Goal: Book appointment/travel/reservation

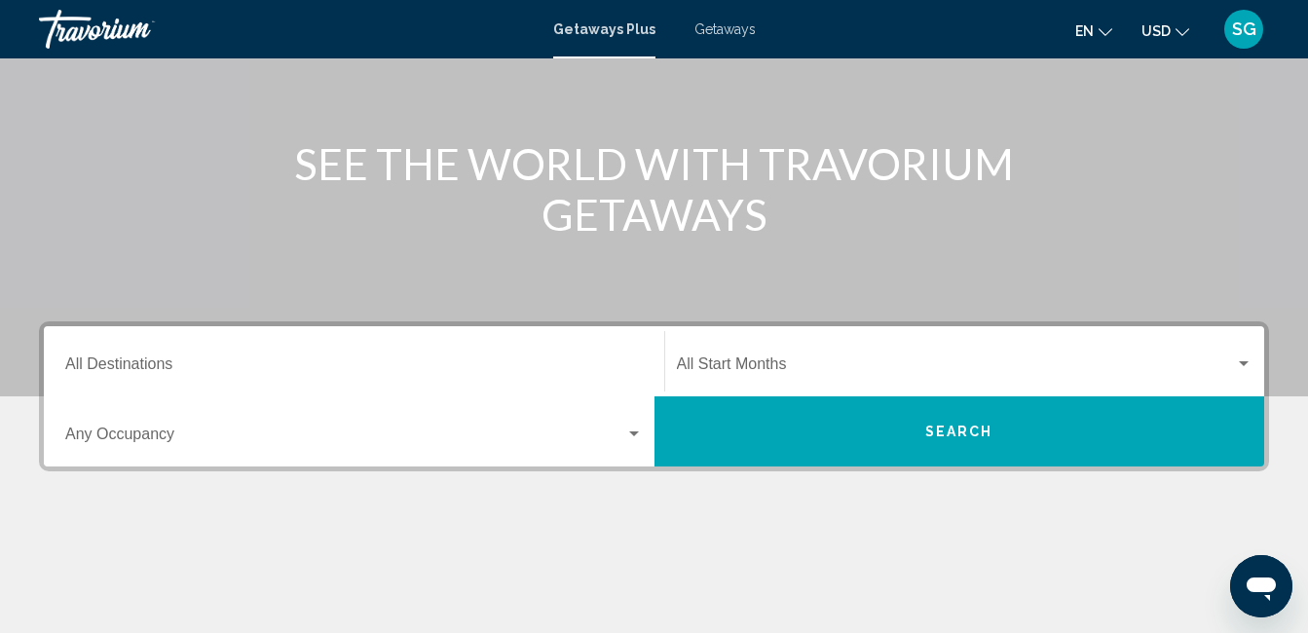
scroll to position [191, 0]
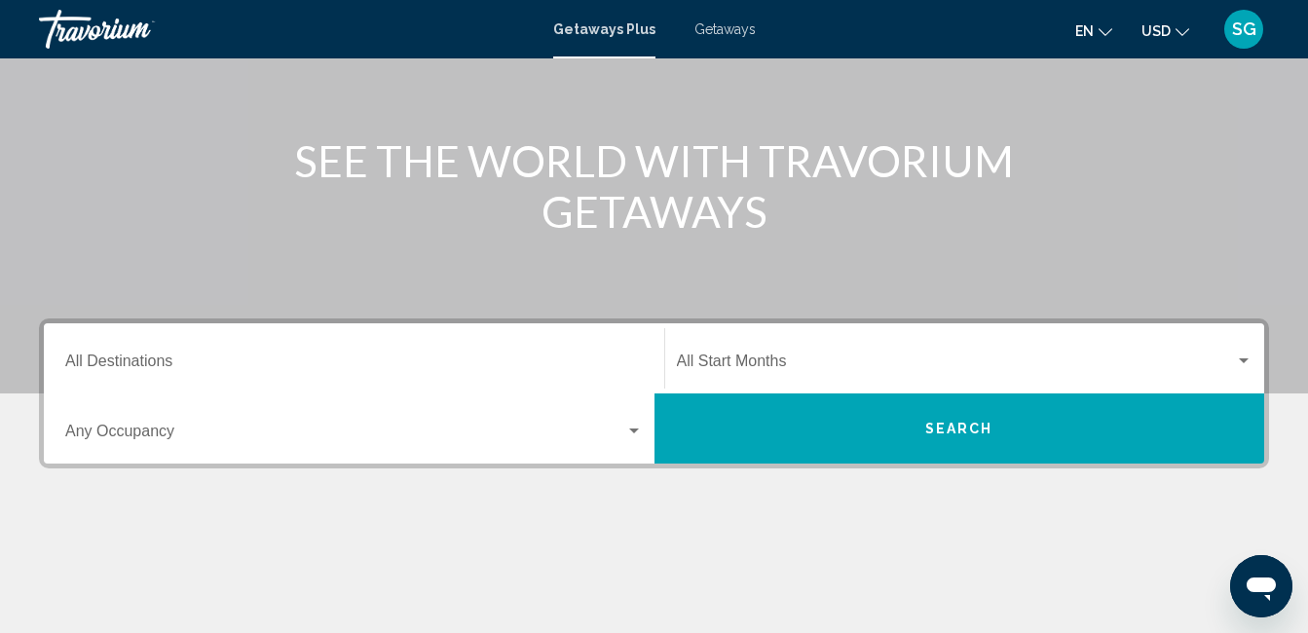
click at [301, 380] on div "Destination All Destinations" at bounding box center [354, 358] width 578 height 61
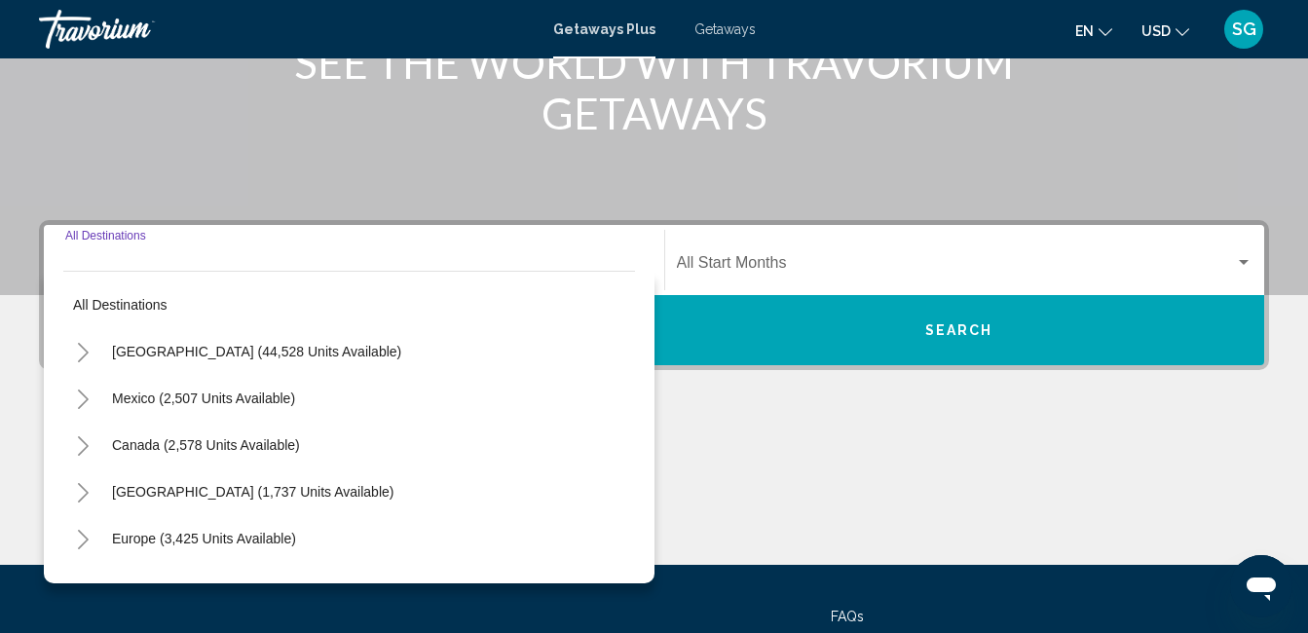
scroll to position [446, 0]
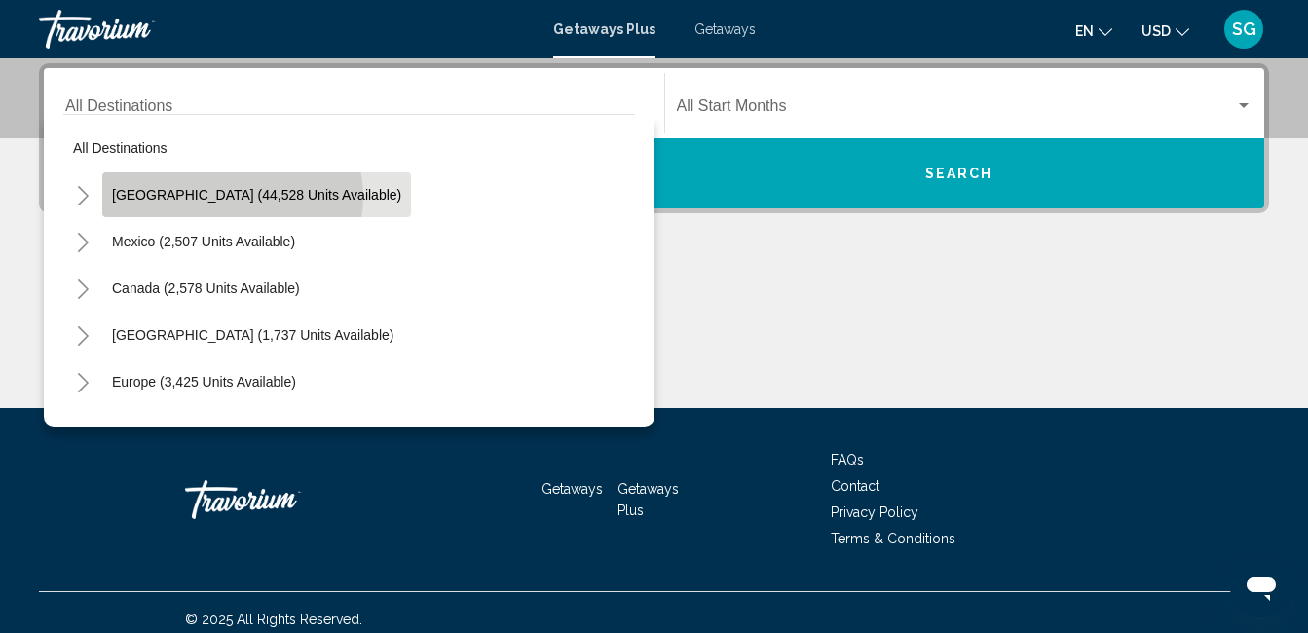
click at [232, 197] on span "[GEOGRAPHIC_DATA] (44,528 units available)" at bounding box center [256, 195] width 289 height 16
type input "**********"
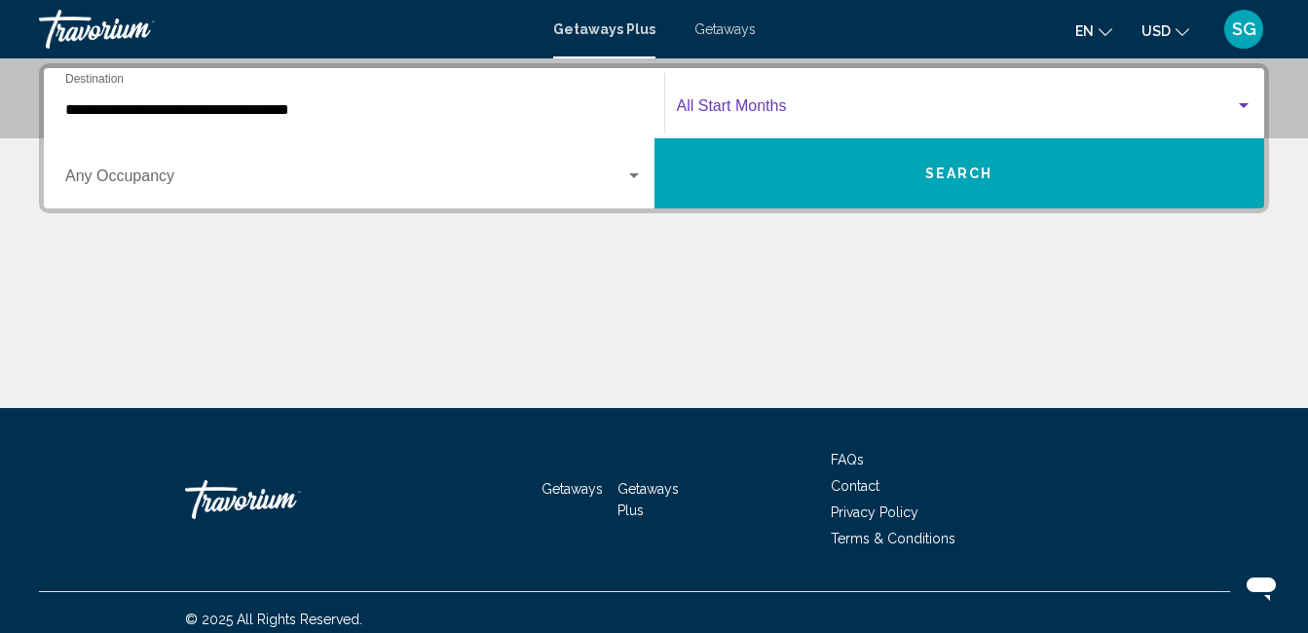
click at [760, 105] on span "Search widget" at bounding box center [956, 110] width 559 height 18
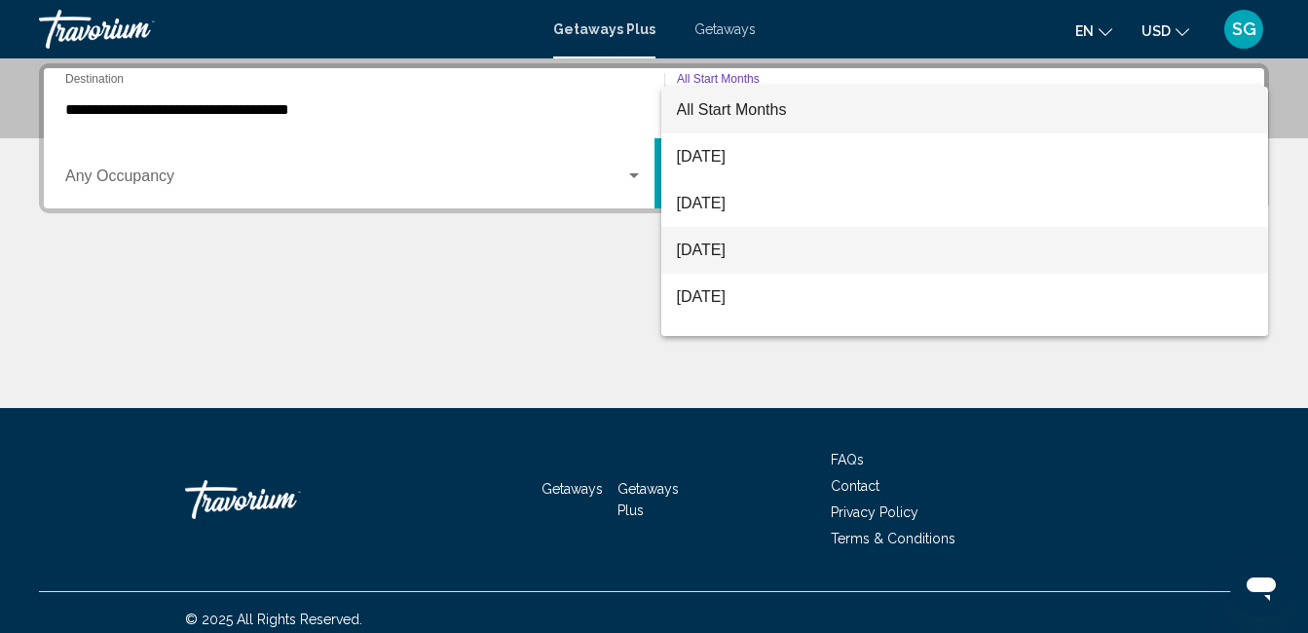
click at [757, 249] on span "[DATE]" at bounding box center [965, 250] width 577 height 47
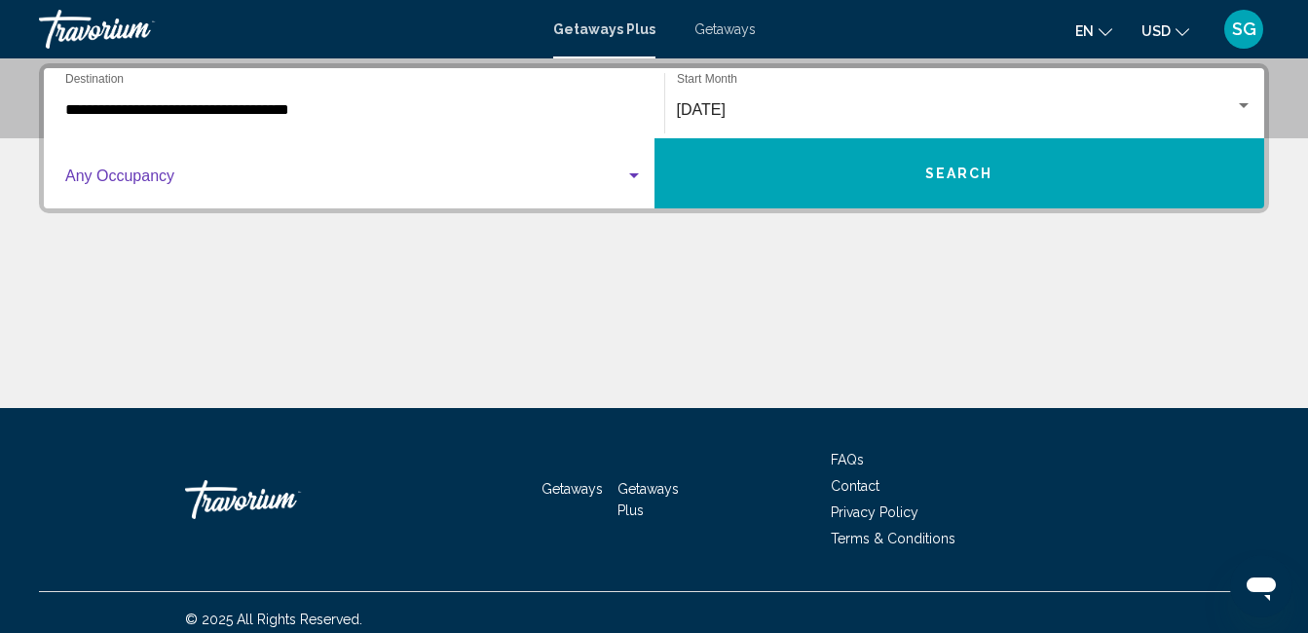
click at [466, 185] on span "Search widget" at bounding box center [345, 180] width 560 height 18
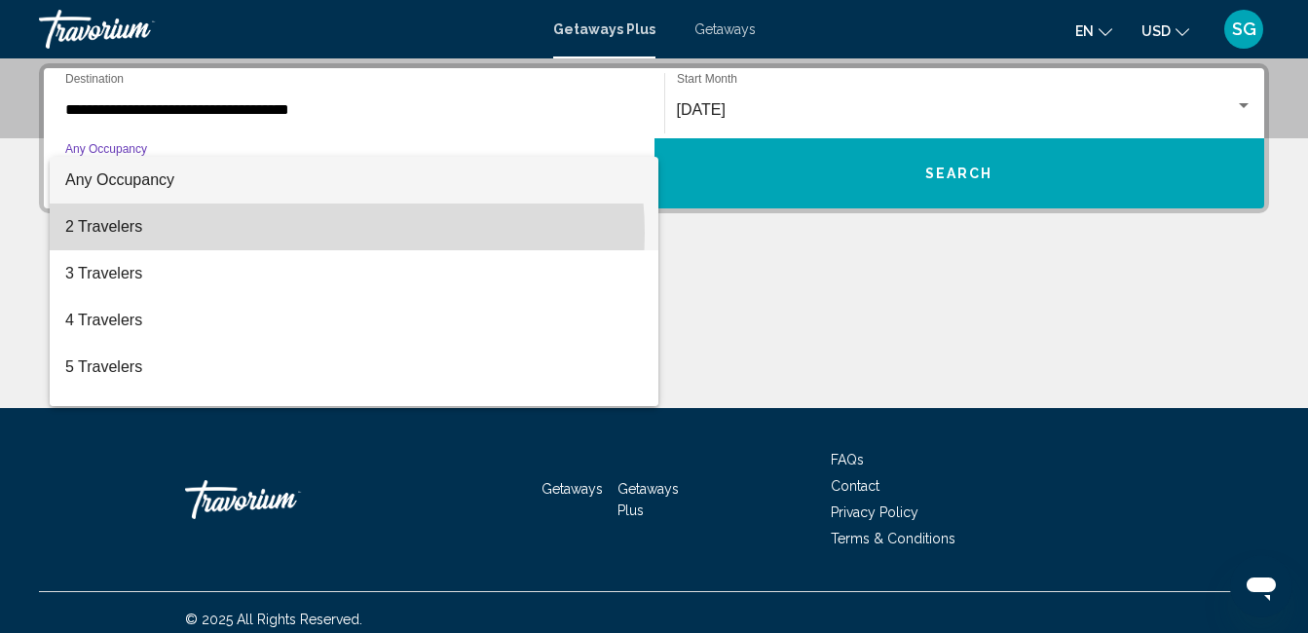
click at [314, 233] on span "2 Travelers" at bounding box center [354, 227] width 578 height 47
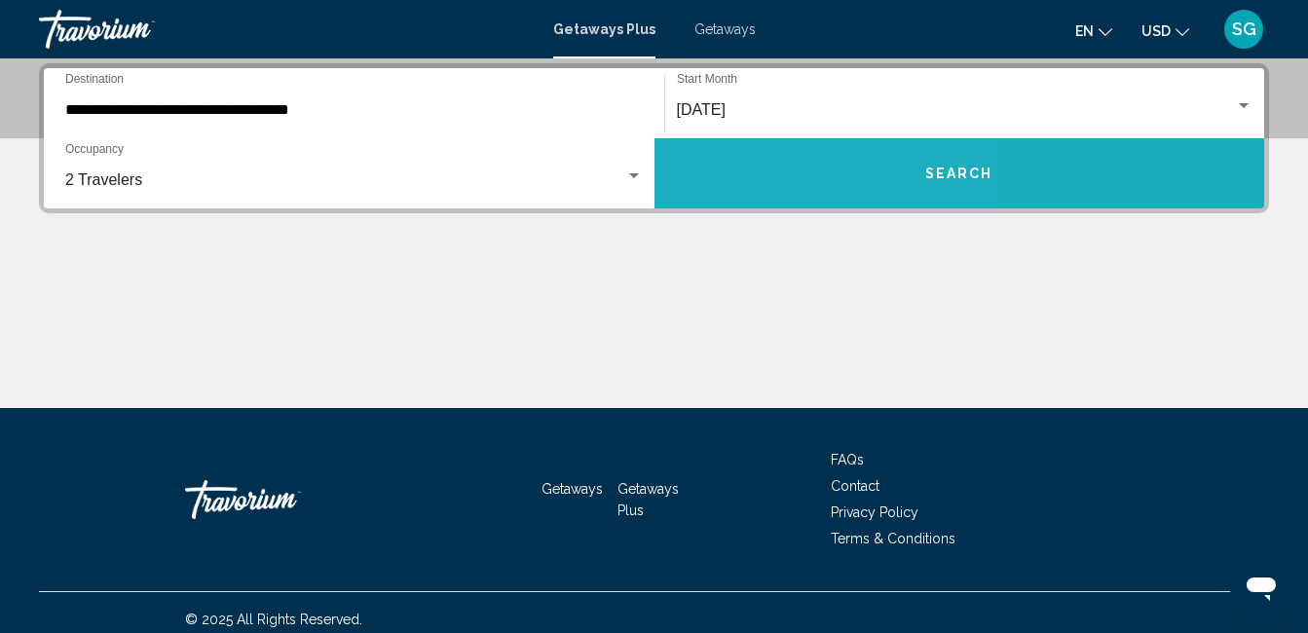
click at [760, 161] on button "Search" at bounding box center [960, 173] width 611 height 70
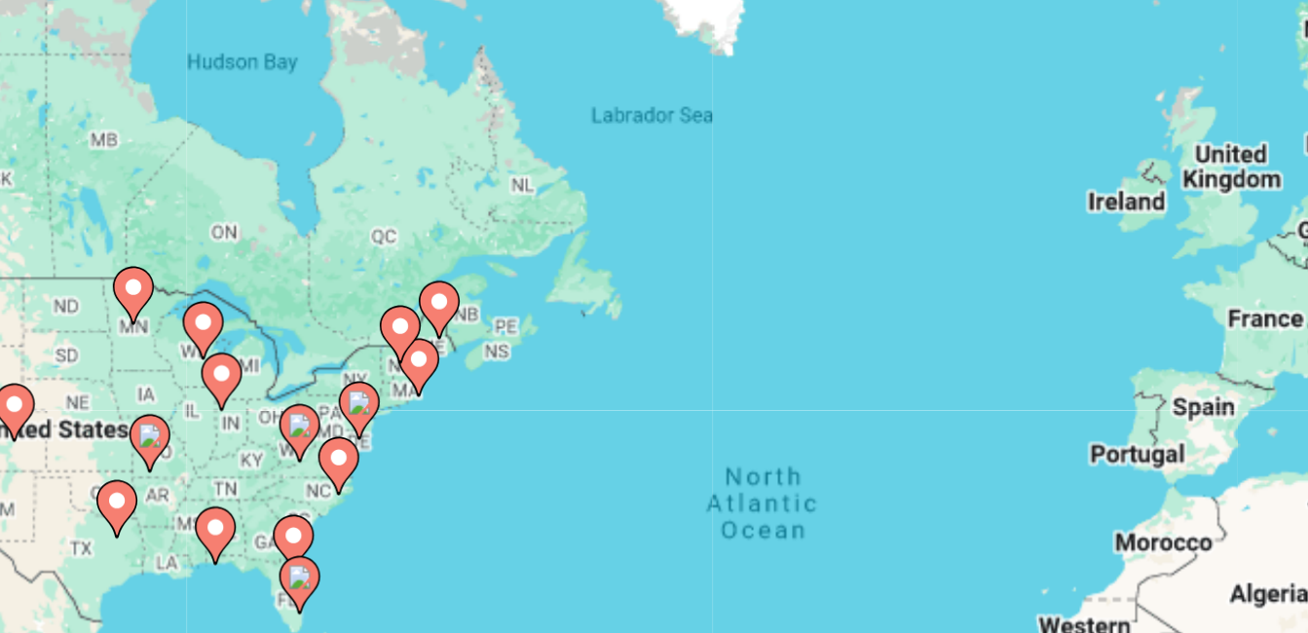
click at [358, 413] on div "To activate drag with keyboard, press Alt + Enter. Once in keyboard drag state,…" at bounding box center [654, 487] width 1230 height 584
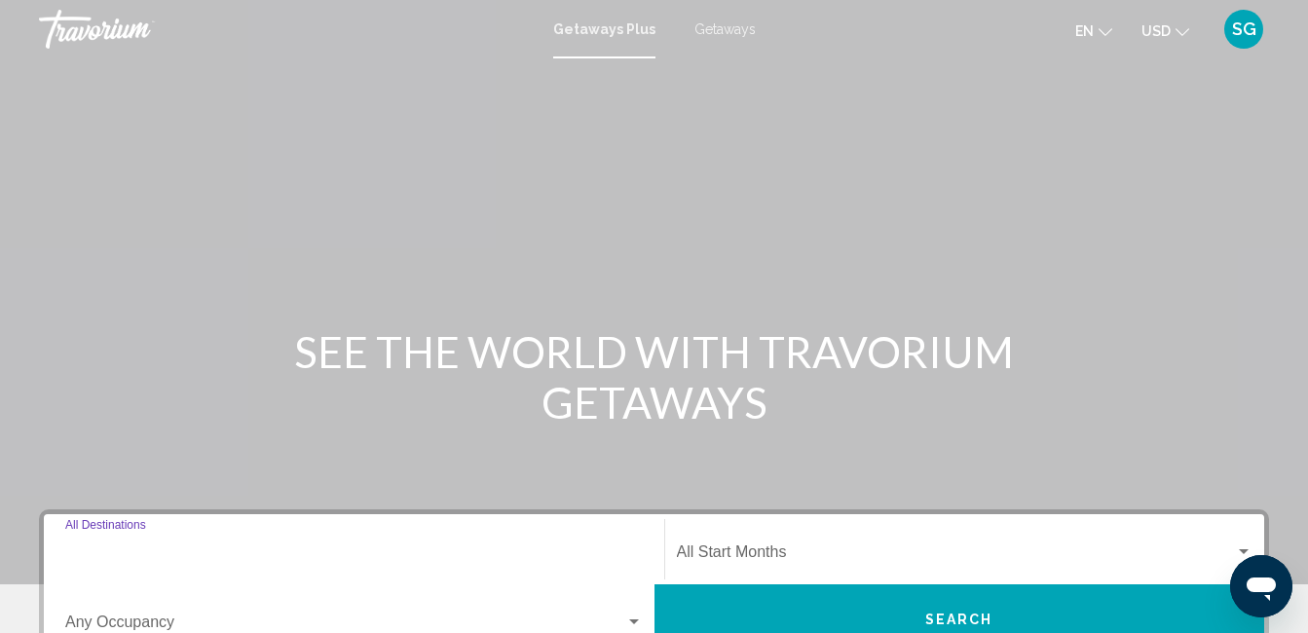
click at [212, 550] on input "Destination All Destinations" at bounding box center [354, 556] width 578 height 18
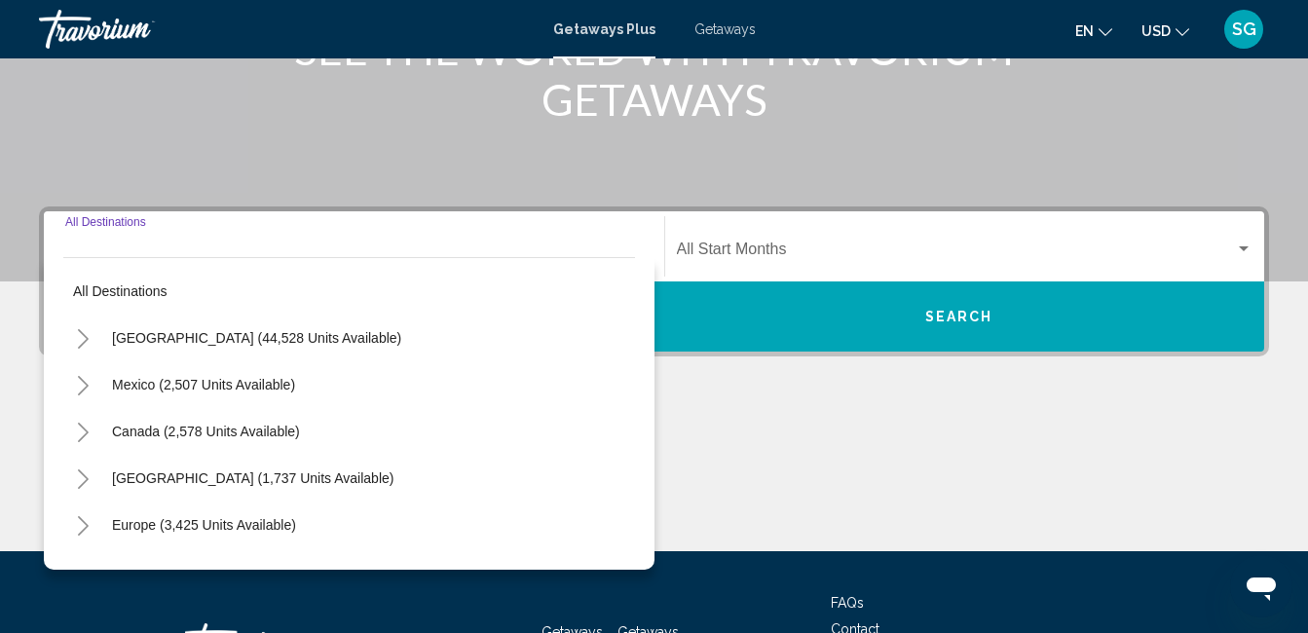
scroll to position [446, 0]
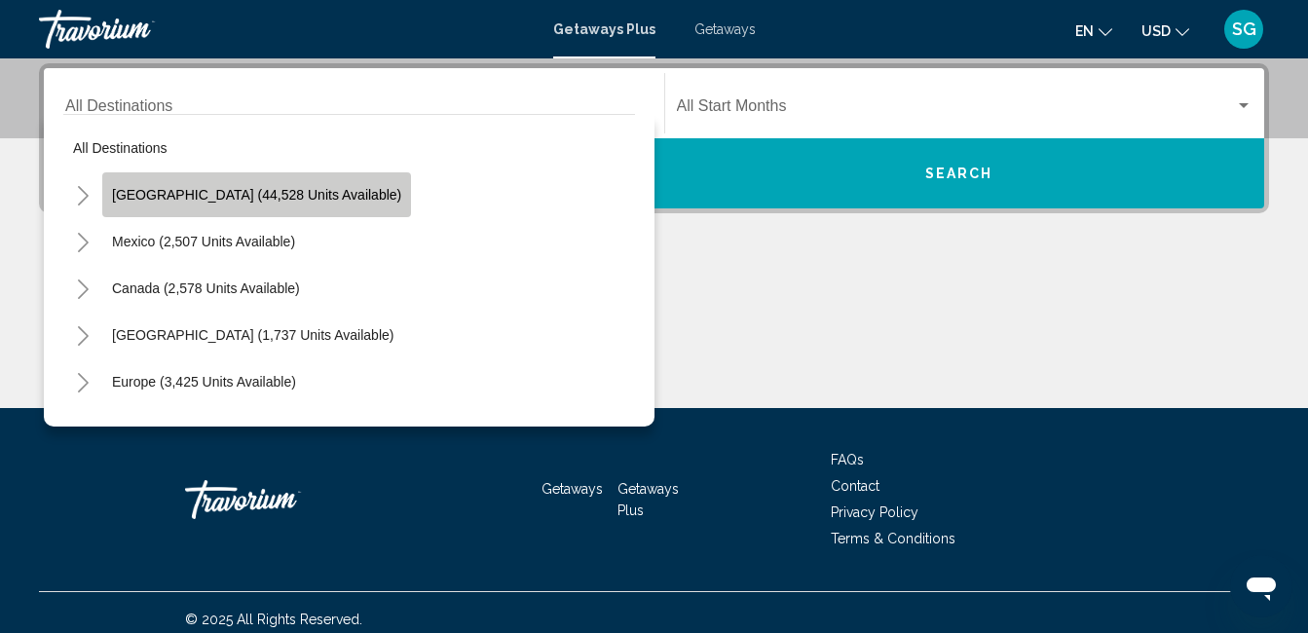
click at [291, 204] on button "[GEOGRAPHIC_DATA] (44,528 units available)" at bounding box center [256, 194] width 309 height 45
type input "**********"
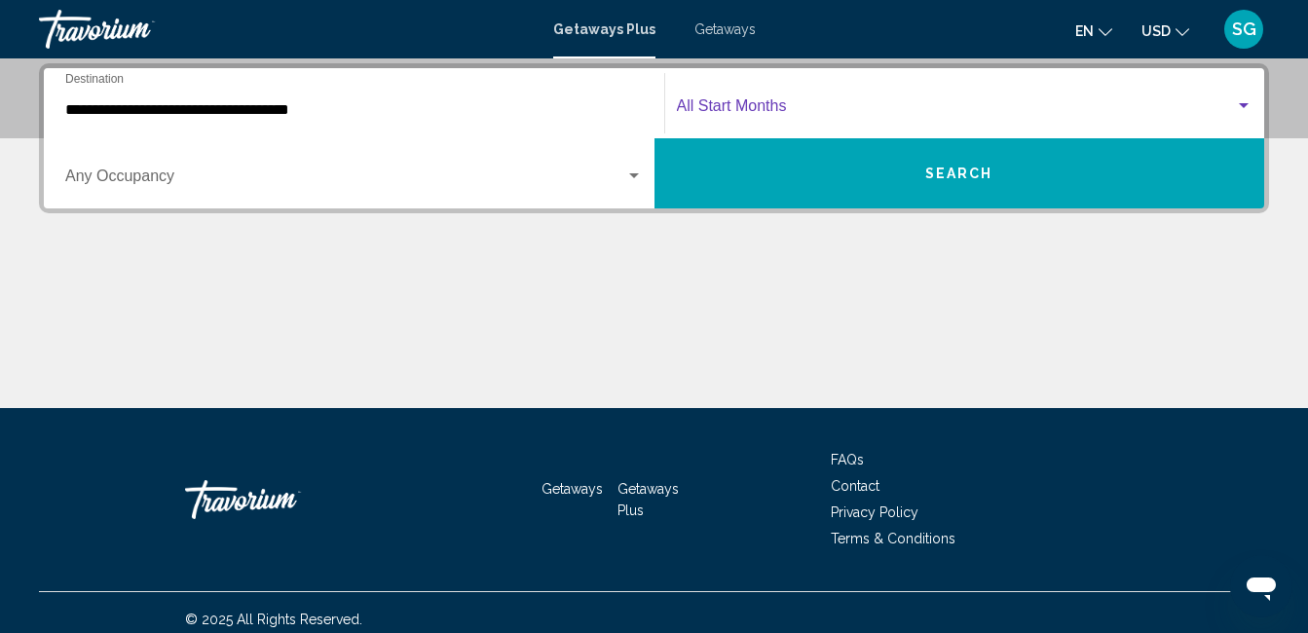
click at [720, 110] on span "Search widget" at bounding box center [956, 110] width 559 height 18
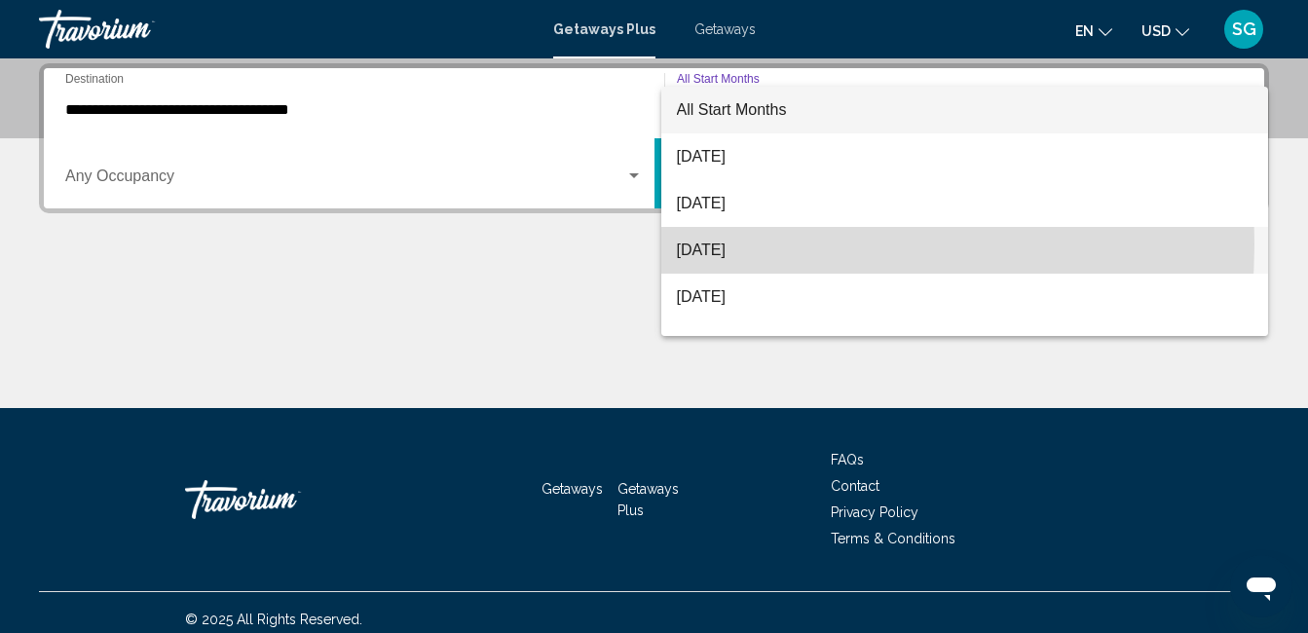
click at [719, 245] on span "[DATE]" at bounding box center [965, 250] width 577 height 47
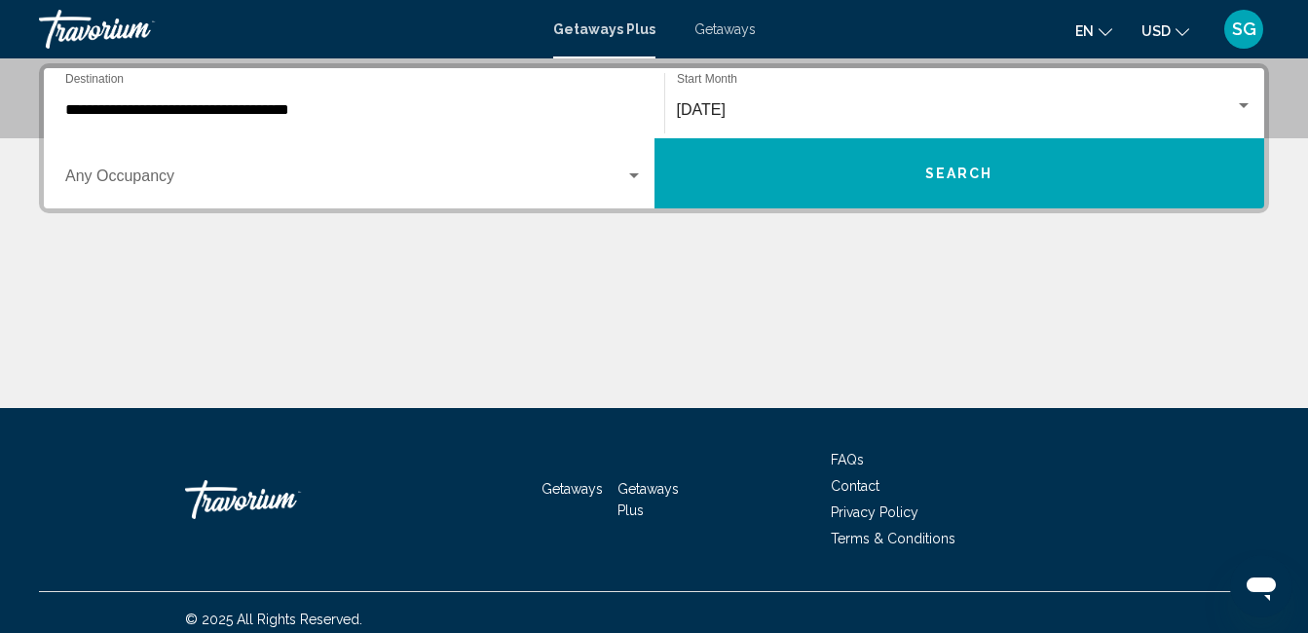
click at [609, 170] on div "Occupancy Any Occupancy" at bounding box center [354, 173] width 578 height 61
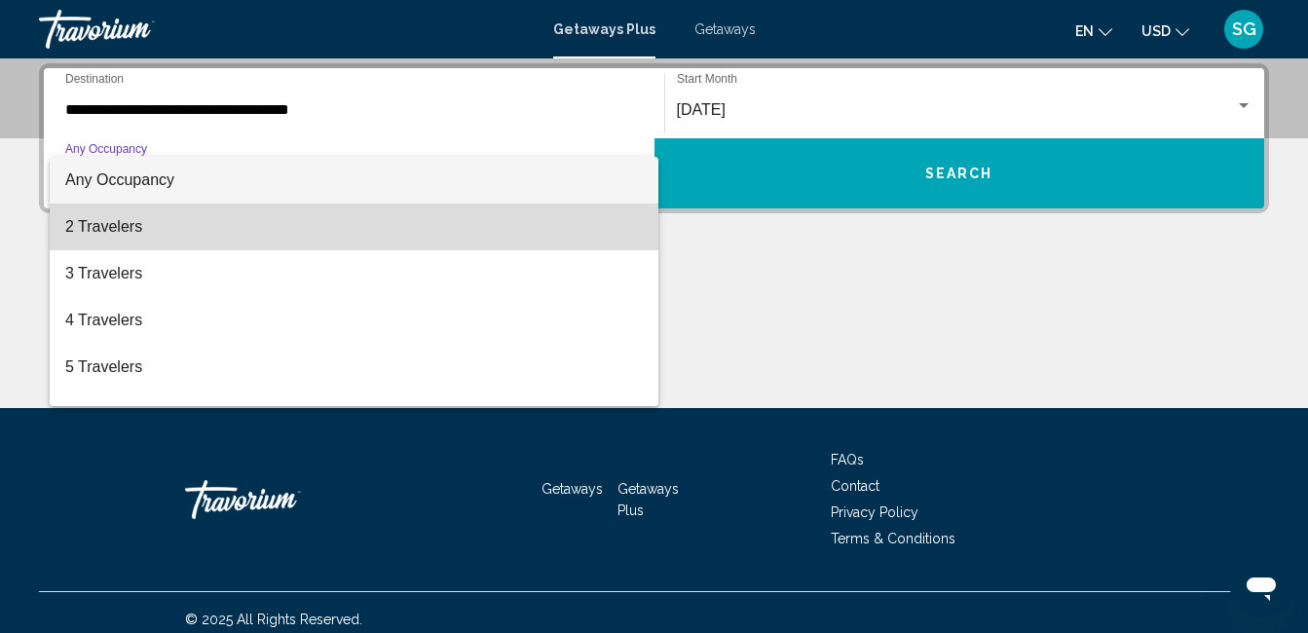
click at [585, 231] on span "2 Travelers" at bounding box center [354, 227] width 578 height 47
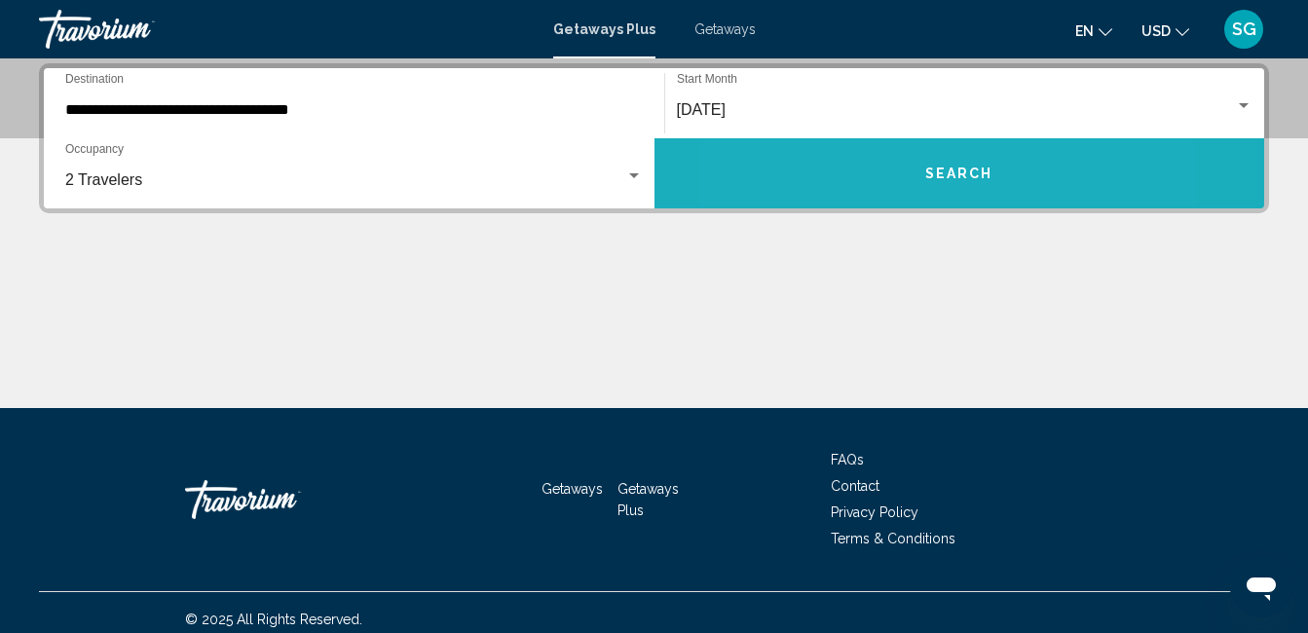
click at [859, 180] on button "Search" at bounding box center [960, 173] width 611 height 70
